Goal: Information Seeking & Learning: Learn about a topic

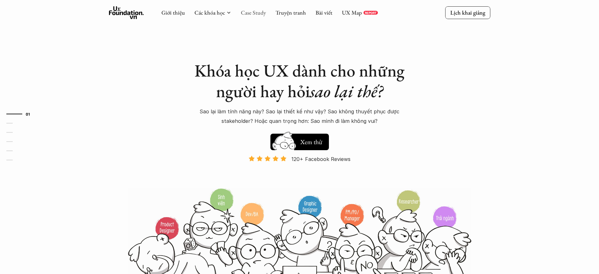
click at [259, 13] on link "Case Study" at bounding box center [253, 12] width 25 height 7
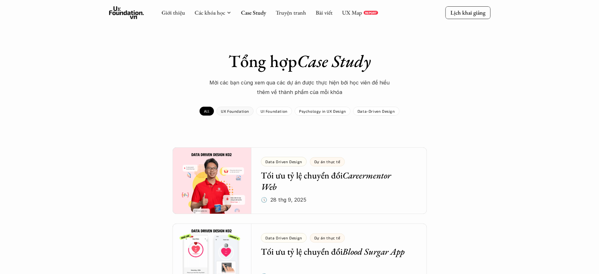
click at [252, 110] on div "UX Foundation" at bounding box center [235, 111] width 37 height 9
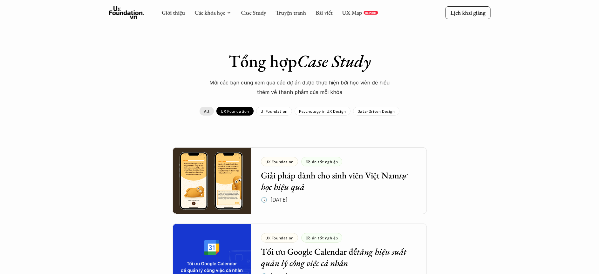
click at [212, 108] on link "All" at bounding box center [207, 111] width 14 height 9
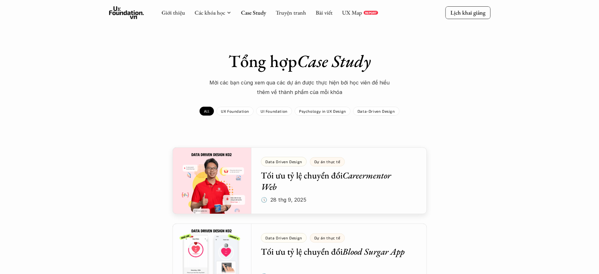
click at [227, 166] on div at bounding box center [300, 181] width 254 height 67
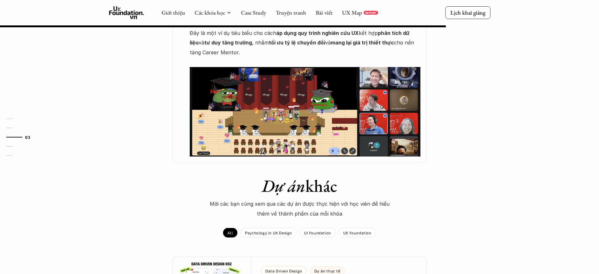
scroll to position [621, 0]
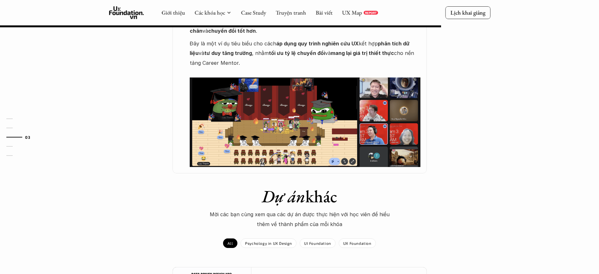
click at [371, 84] on img at bounding box center [305, 123] width 231 height 90
drag, startPoint x: 369, startPoint y: 102, endPoint x: 171, endPoint y: 1, distance: 221.9
